Goal: Use online tool/utility: Utilize a website feature to perform a specific function

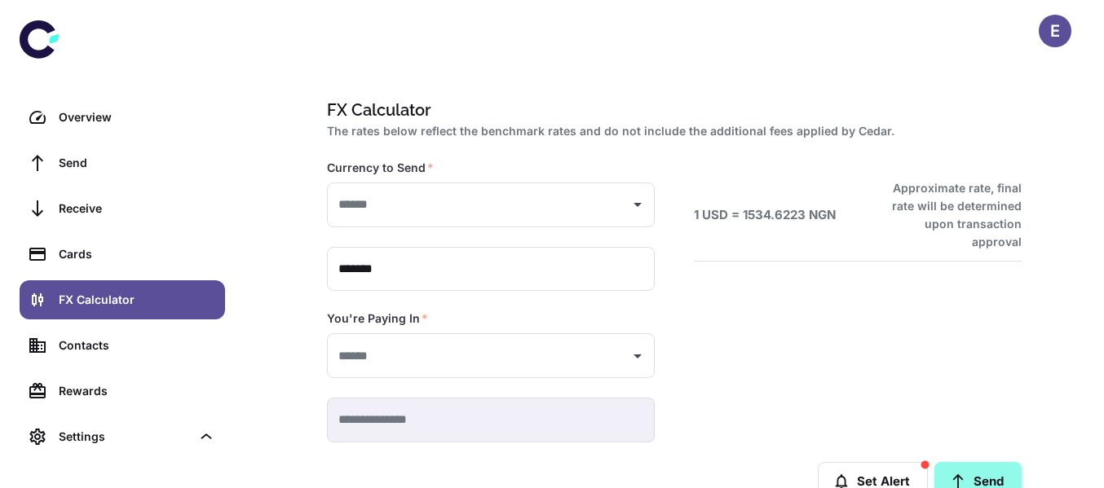
type input "**********"
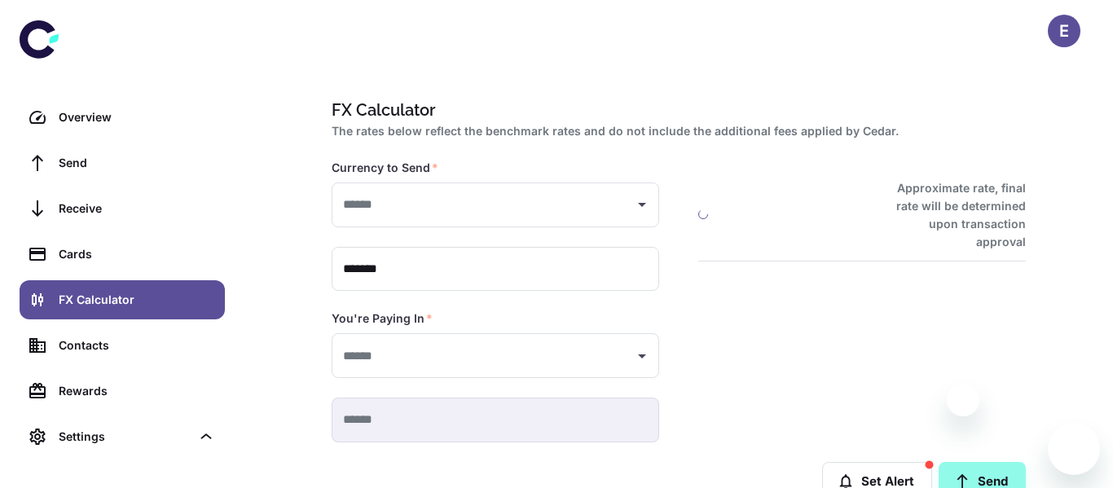
type input "**********"
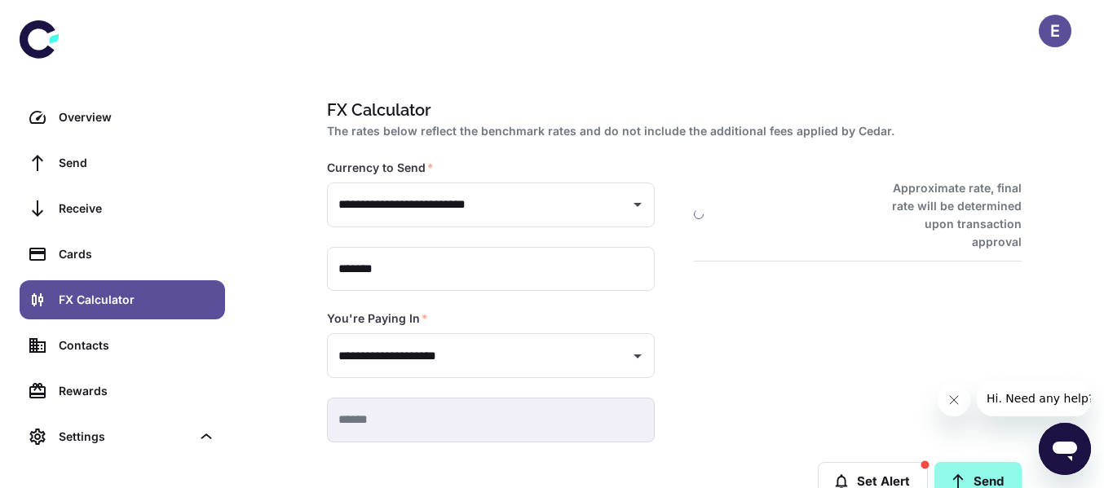
type input "**********"
click at [931, 300] on div "1 USD = 1534.6223 NGN Approximate rate, final rate will be determined upon tran…" at bounding box center [838, 282] width 367 height 322
